Goal: Information Seeking & Learning: Find specific page/section

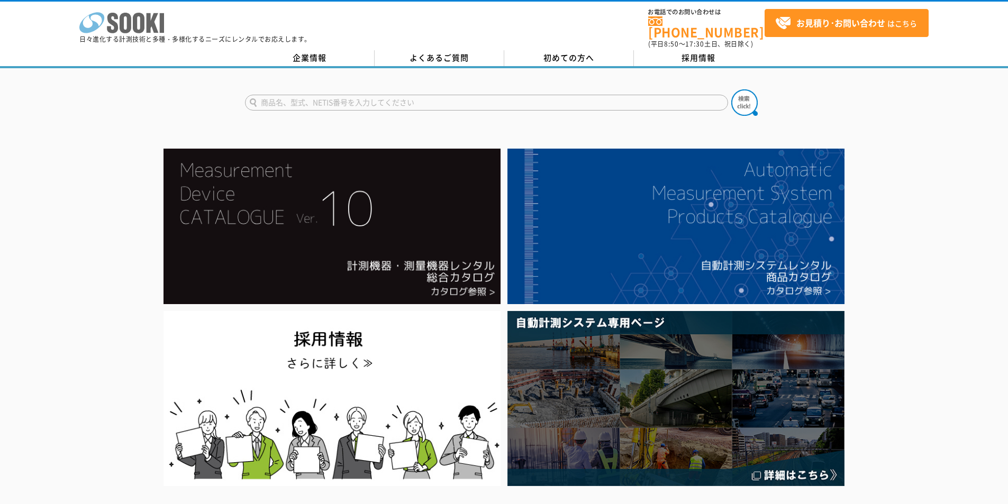
click at [124, 20] on icon "株式会社 ソーキ" at bounding box center [121, 22] width 85 height 21
click at [382, 99] on input "text" at bounding box center [486, 103] width 483 height 16
type input "TPL"
click at [731, 89] on button at bounding box center [744, 102] width 26 height 26
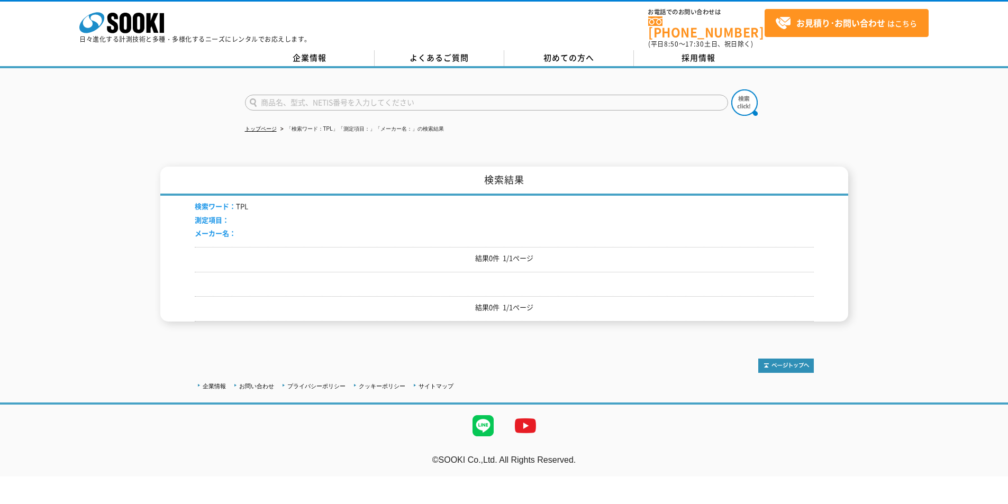
click at [517, 95] on input "text" at bounding box center [486, 103] width 483 height 16
type input "パイプ"
click at [755, 92] on img at bounding box center [744, 102] width 26 height 26
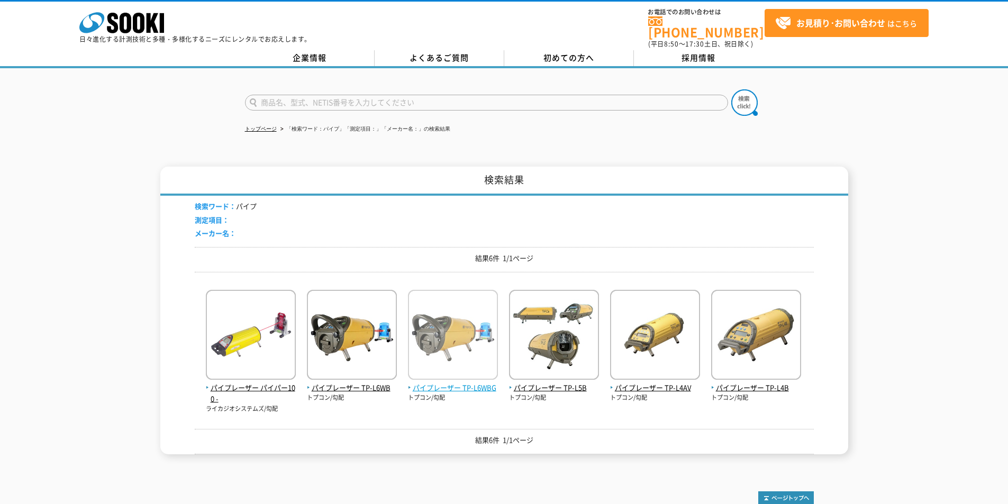
click at [444, 376] on img at bounding box center [453, 336] width 90 height 93
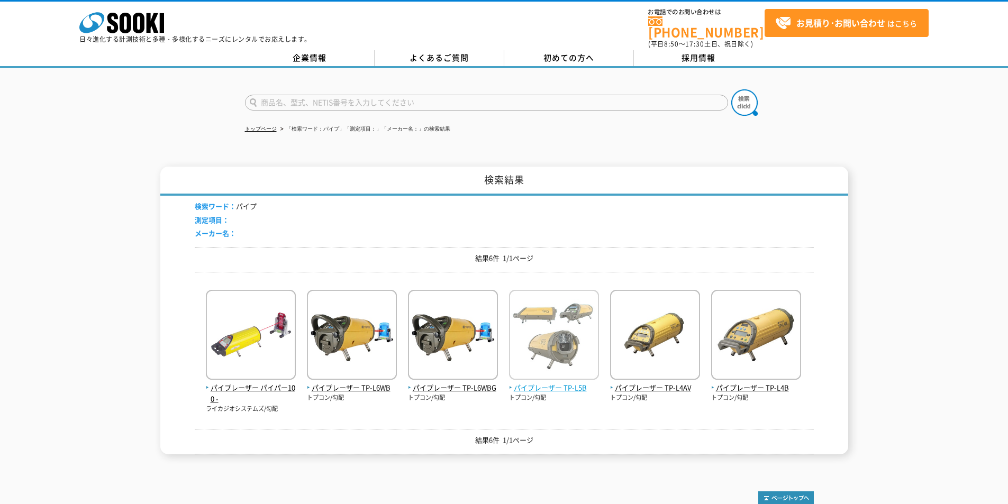
click at [560, 382] on span "パイプレーザー TP-L5B" at bounding box center [554, 387] width 90 height 11
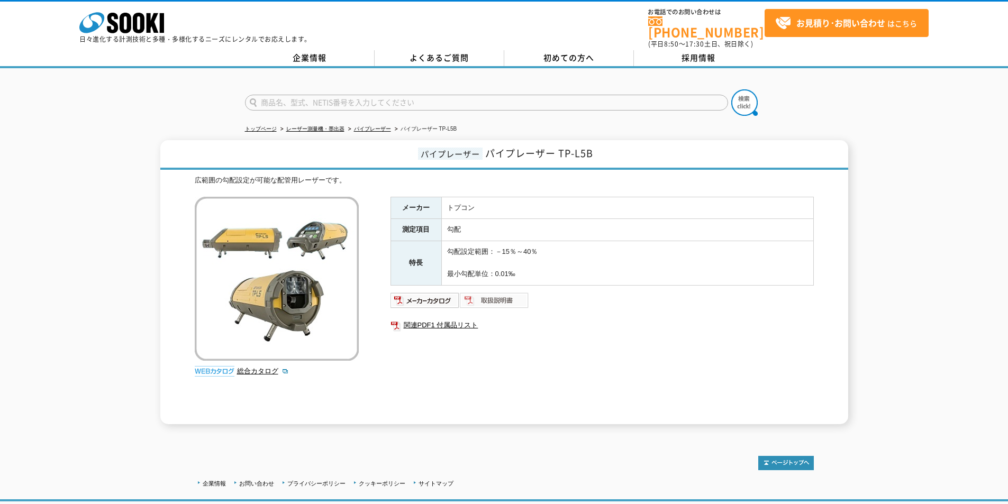
click at [488, 292] on img at bounding box center [494, 300] width 69 height 17
drag, startPoint x: 124, startPoint y: 16, endPoint x: 118, endPoint y: 11, distance: 8.2
click at [124, 16] on icon at bounding box center [126, 23] width 12 height 21
